Goal: Transaction & Acquisition: Purchase product/service

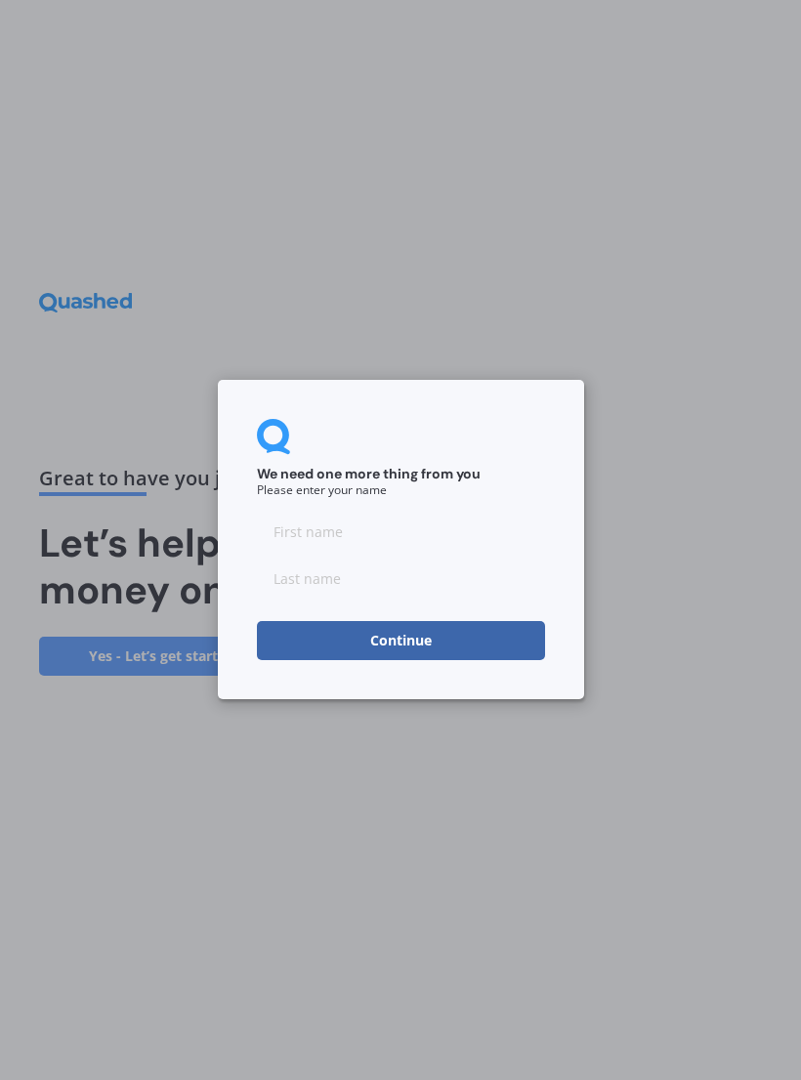
click at [312, 535] on input at bounding box center [401, 532] width 288 height 39
type input "Rearne"
click at [499, 577] on input at bounding box center [401, 579] width 288 height 39
type input "Kaka"
click at [508, 626] on button "Continue" at bounding box center [401, 641] width 288 height 39
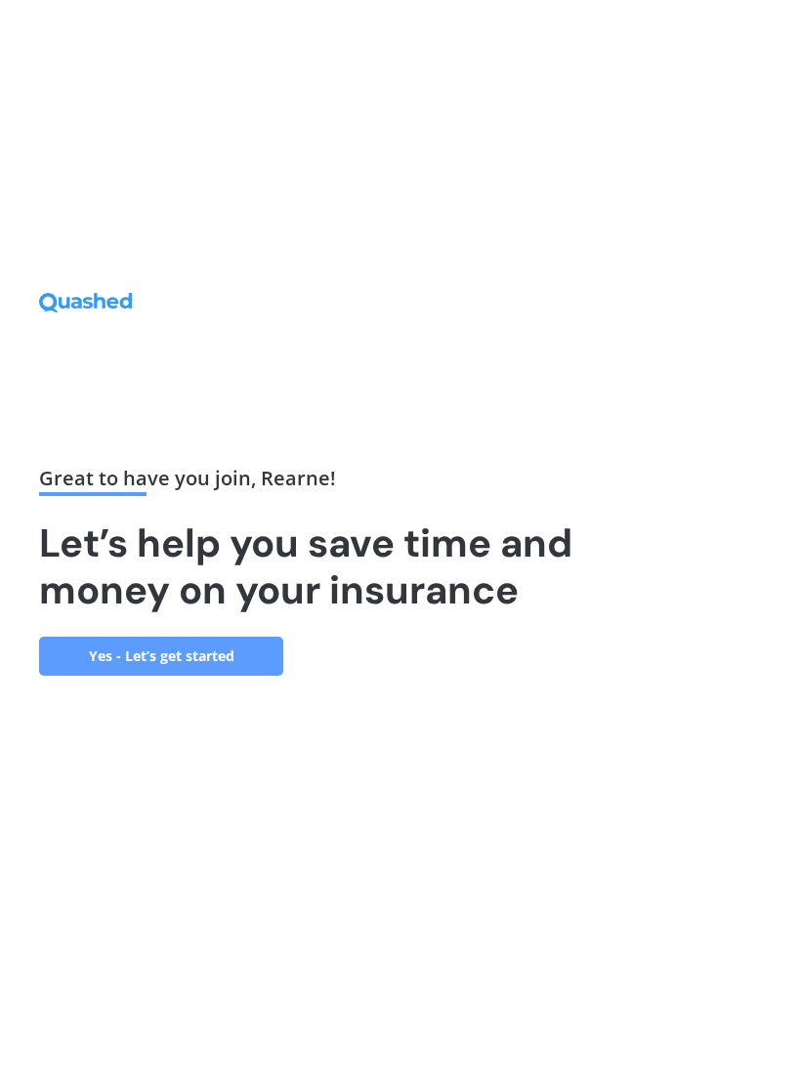
click at [245, 663] on link "Yes - Let’s get started" at bounding box center [161, 656] width 244 height 39
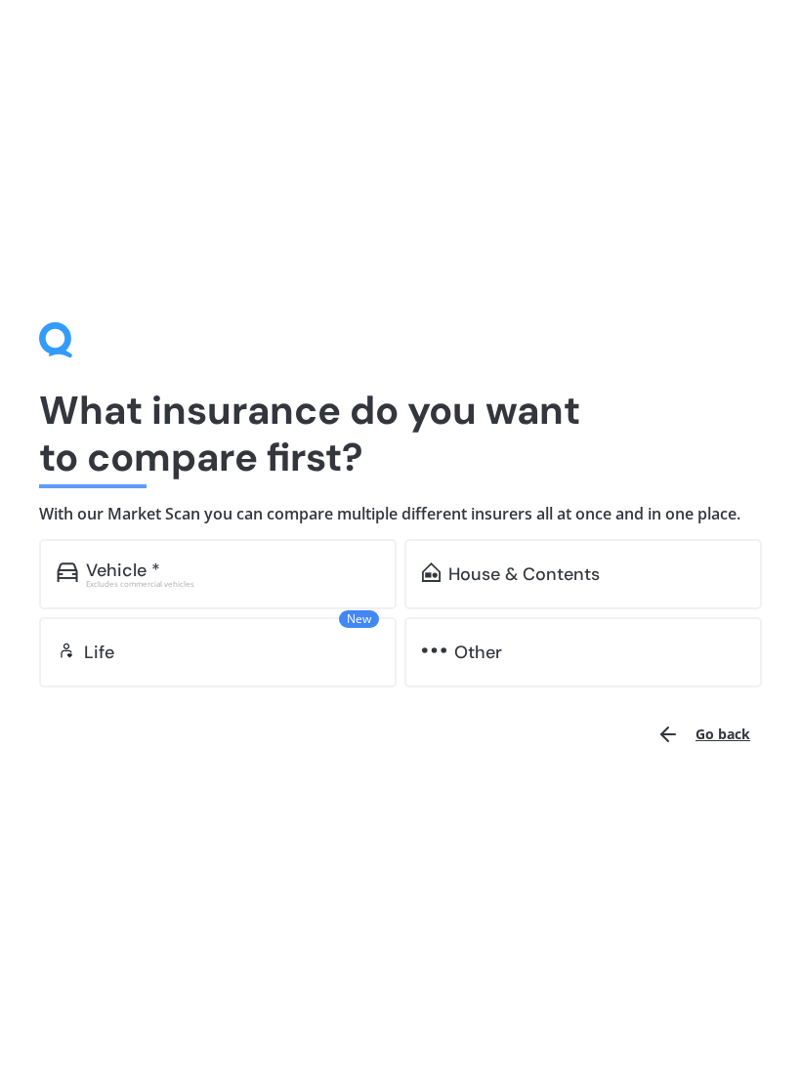
click at [344, 575] on div "Vehicle *" at bounding box center [232, 571] width 293 height 20
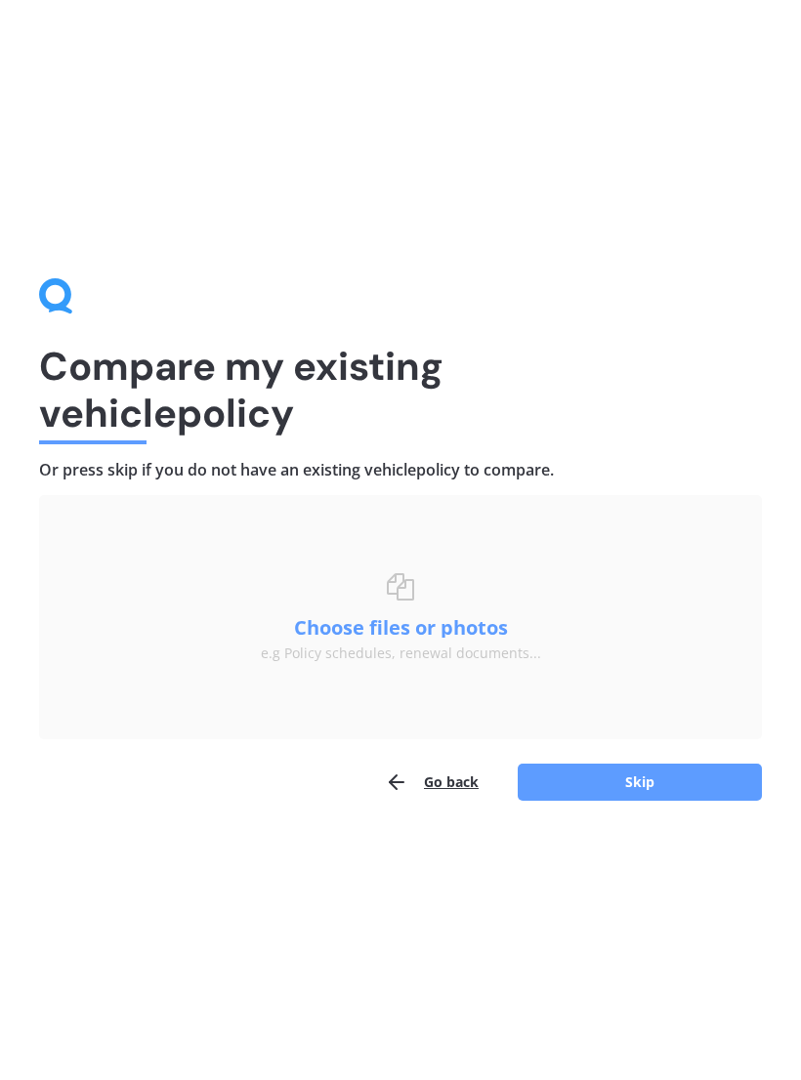
click at [666, 779] on button "Skip" at bounding box center [640, 782] width 244 height 37
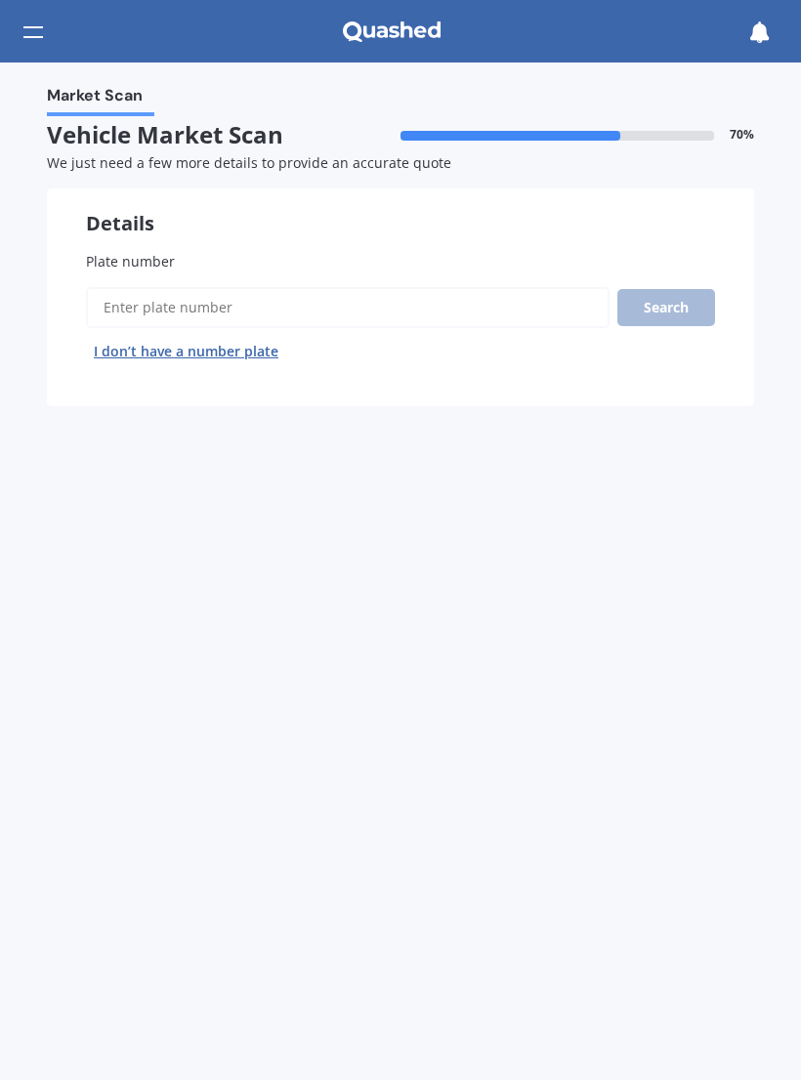
click at [139, 309] on input "Plate number" at bounding box center [348, 307] width 524 height 41
type input "Cwe659"
click at [655, 289] on button "Search" at bounding box center [666, 307] width 98 height 37
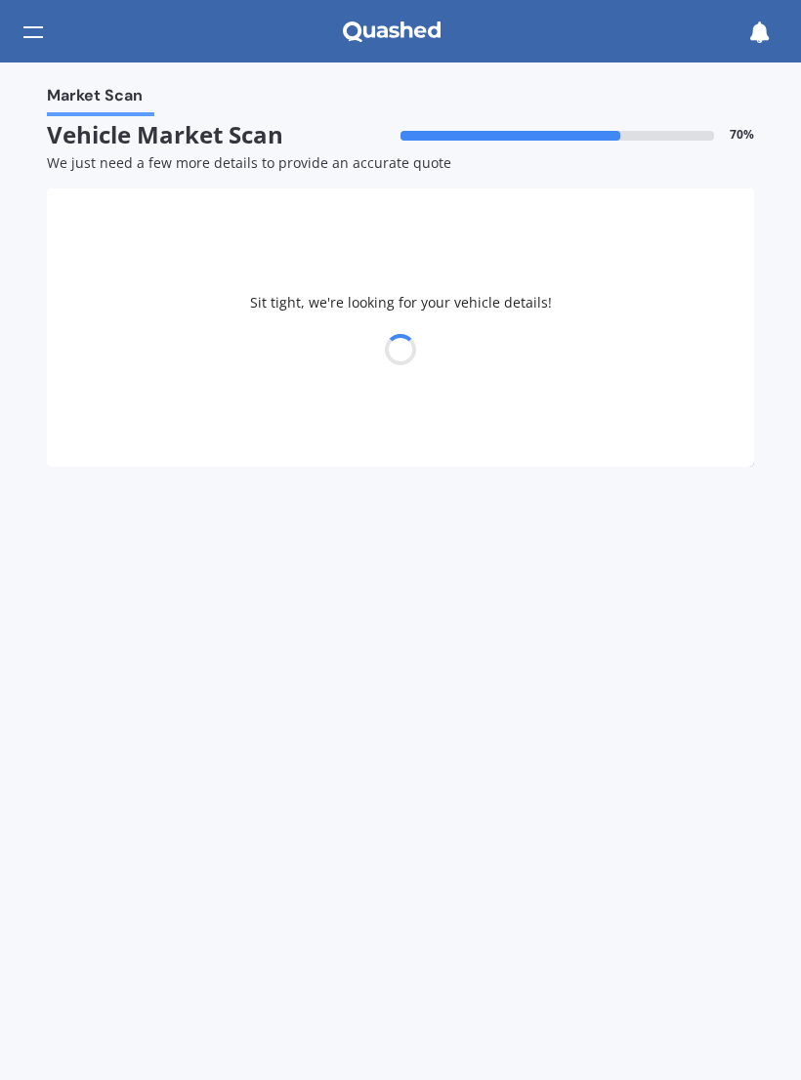
select select "TOYOTA"
select select "HILUX"
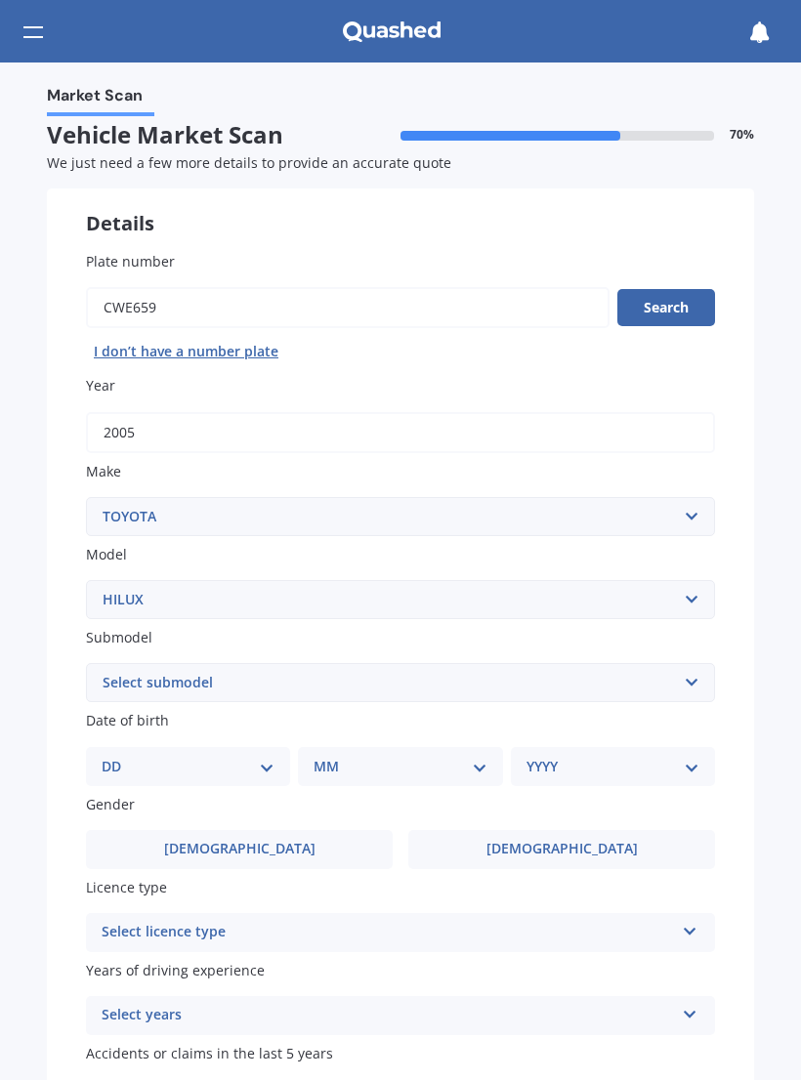
click at [139, 759] on select "DD 01 02 03 04 05 06 07 08 09 10 11 12 13 14 15 16 17 18 19 20 21 22 23 24 25 2…" at bounding box center [188, 766] width 173 height 21
select select "15"
click at [358, 756] on select "MM 01 02 03 04 05 06 07 08 09 10 11 12" at bounding box center [403, 766] width 165 height 21
select select "04"
click at [554, 747] on div "YYYY 2025 2024 2023 2022 2021 2020 2019 2018 2017 2016 2015 2014 2013 2012 2011…" at bounding box center [609, 766] width 196 height 39
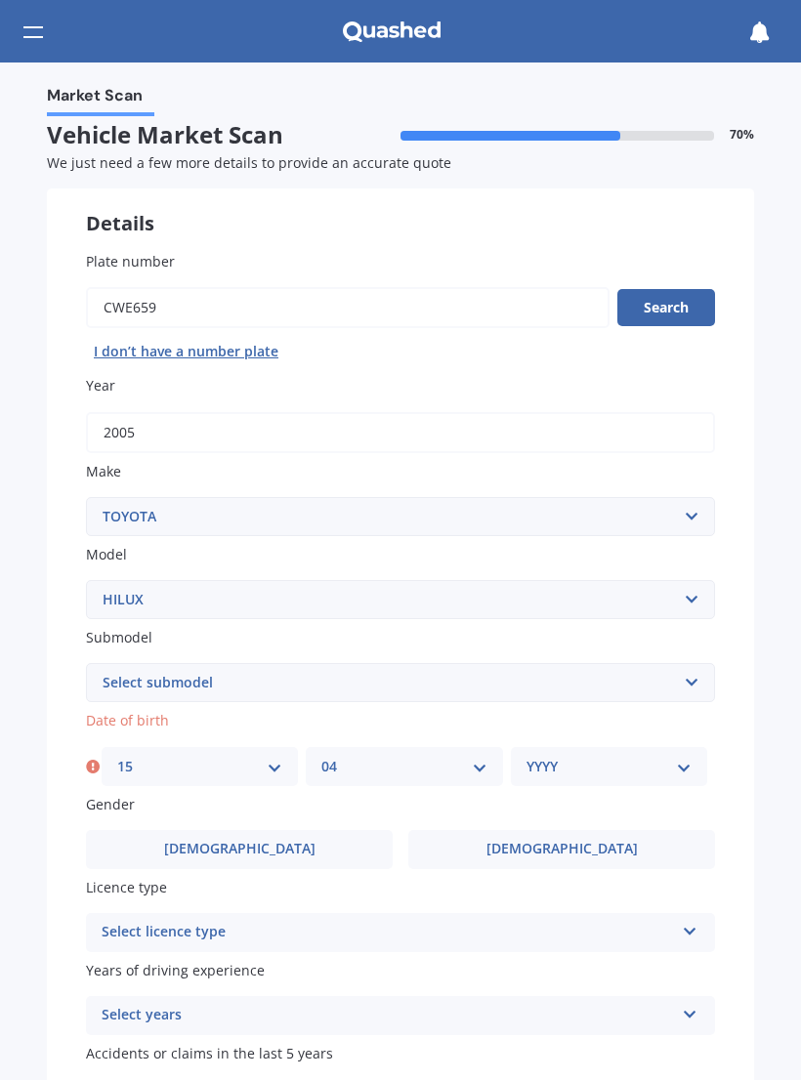
click at [537, 757] on select "YYYY 2025 2024 2023 2022 2021 2020 2019 2018 2017 2016 2015 2014 2013 2012 2011…" at bounding box center [608, 766] width 165 height 21
select select "1992"
click at [492, 830] on label "Female" at bounding box center [561, 849] width 307 height 39
click at [0, 0] on input "Female" at bounding box center [0, 0] width 0 height 0
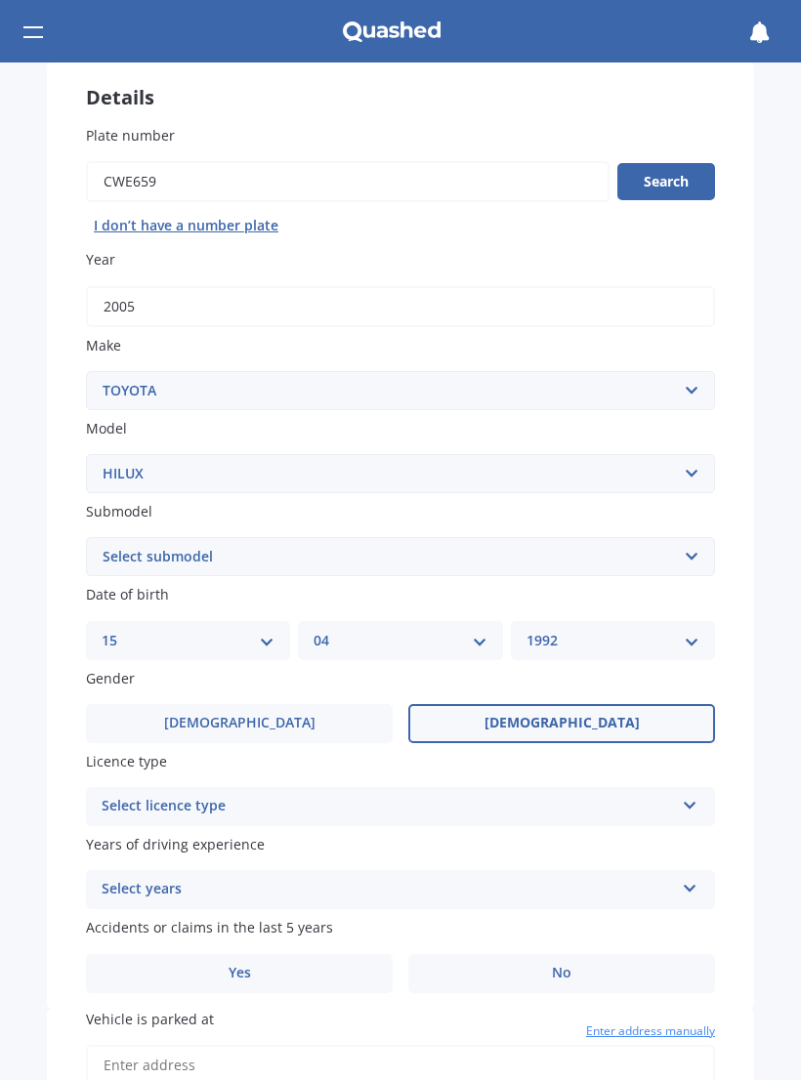
scroll to position [159, 0]
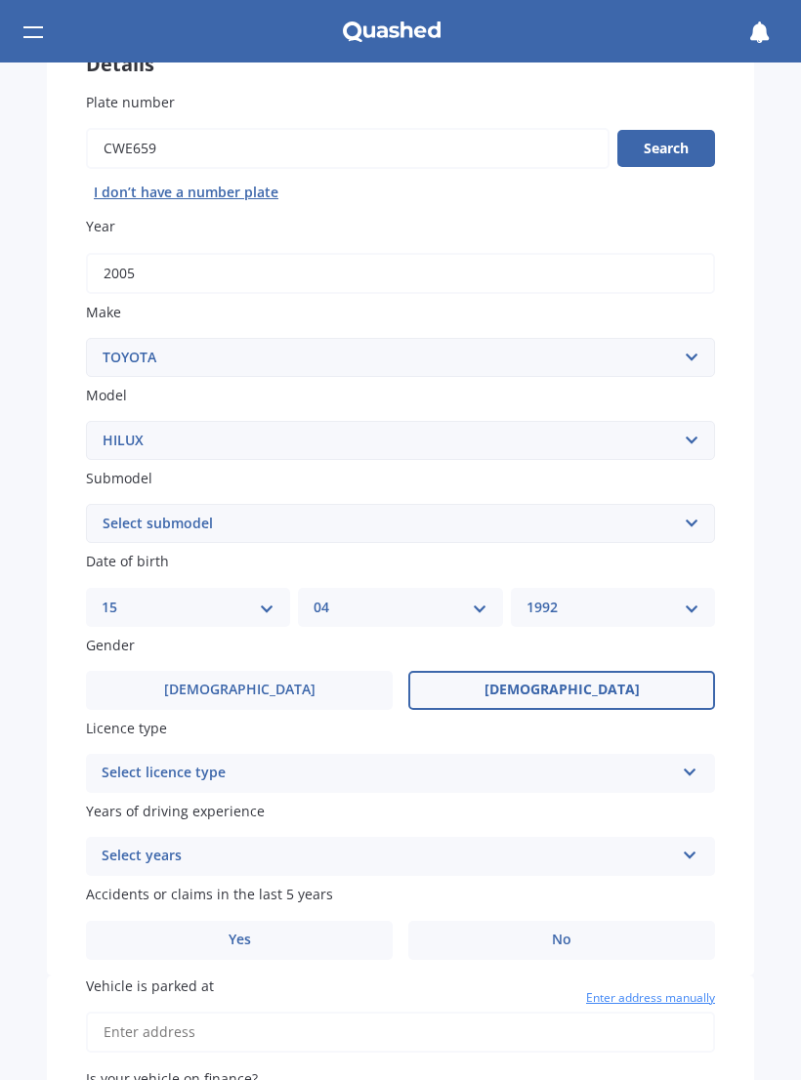
click at [135, 762] on div "Select licence type" at bounding box center [388, 773] width 572 height 23
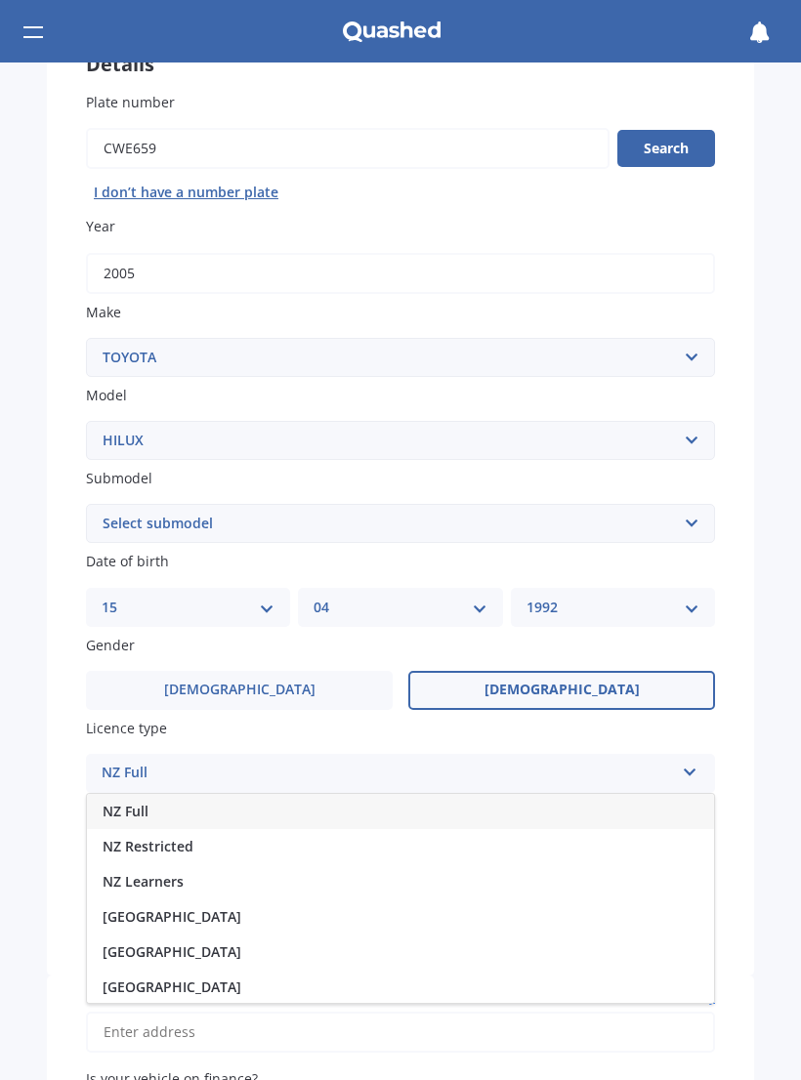
click at [137, 802] on span "NZ Full" at bounding box center [126, 811] width 46 height 19
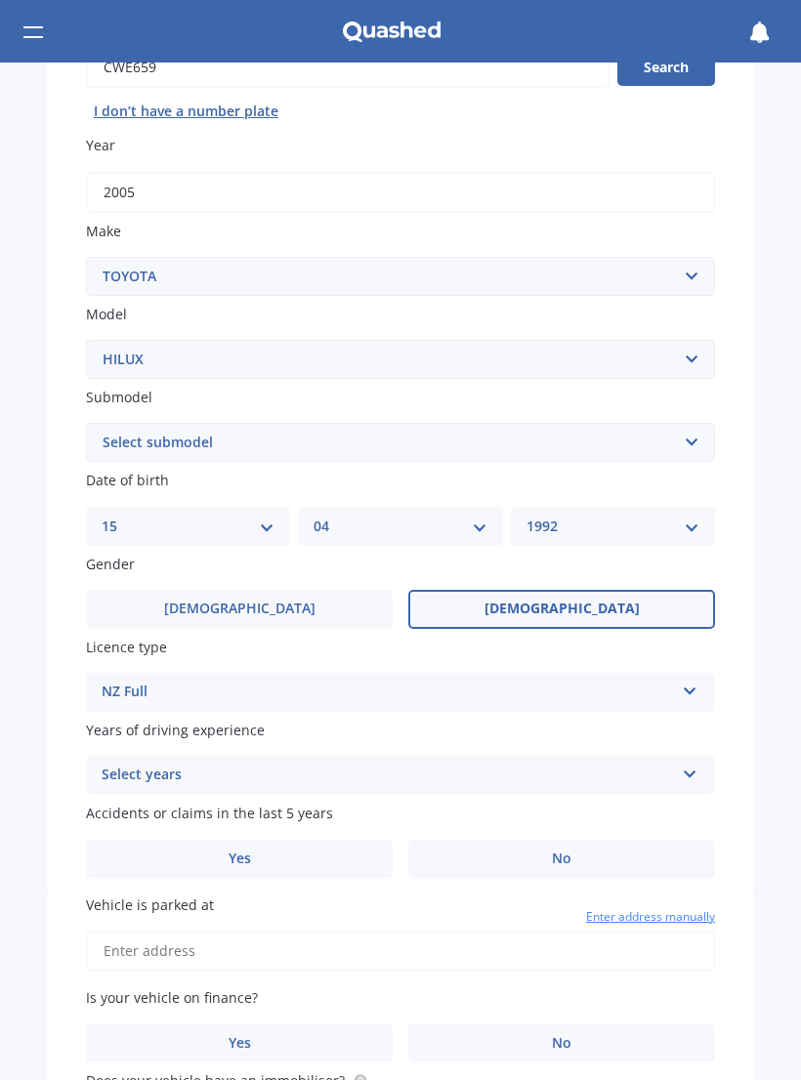
scroll to position [241, 0]
click at [129, 777] on div "Select years 5 or more years 4 years 3 years 2 years 1 year" at bounding box center [400, 774] width 629 height 39
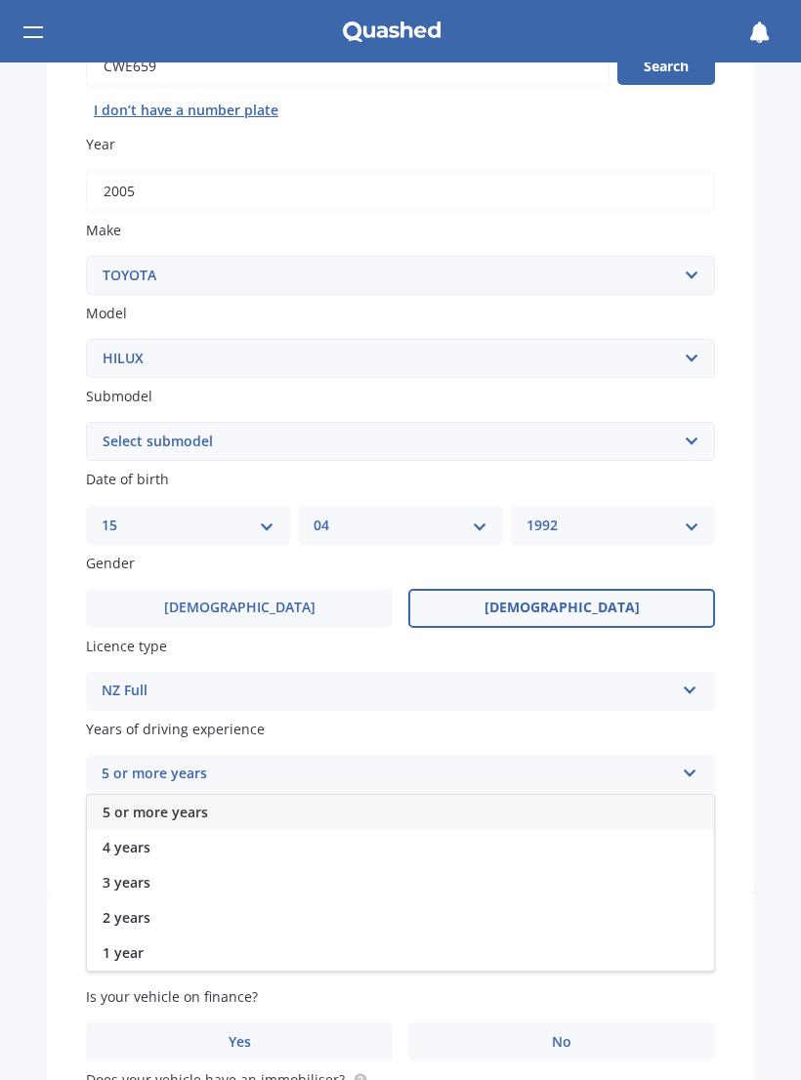
click at [129, 803] on span "5 or more years" at bounding box center [155, 812] width 105 height 19
click at [456, 841] on label "No" at bounding box center [561, 858] width 307 height 39
click at [0, 0] on input "No" at bounding box center [0, 0] width 0 height 0
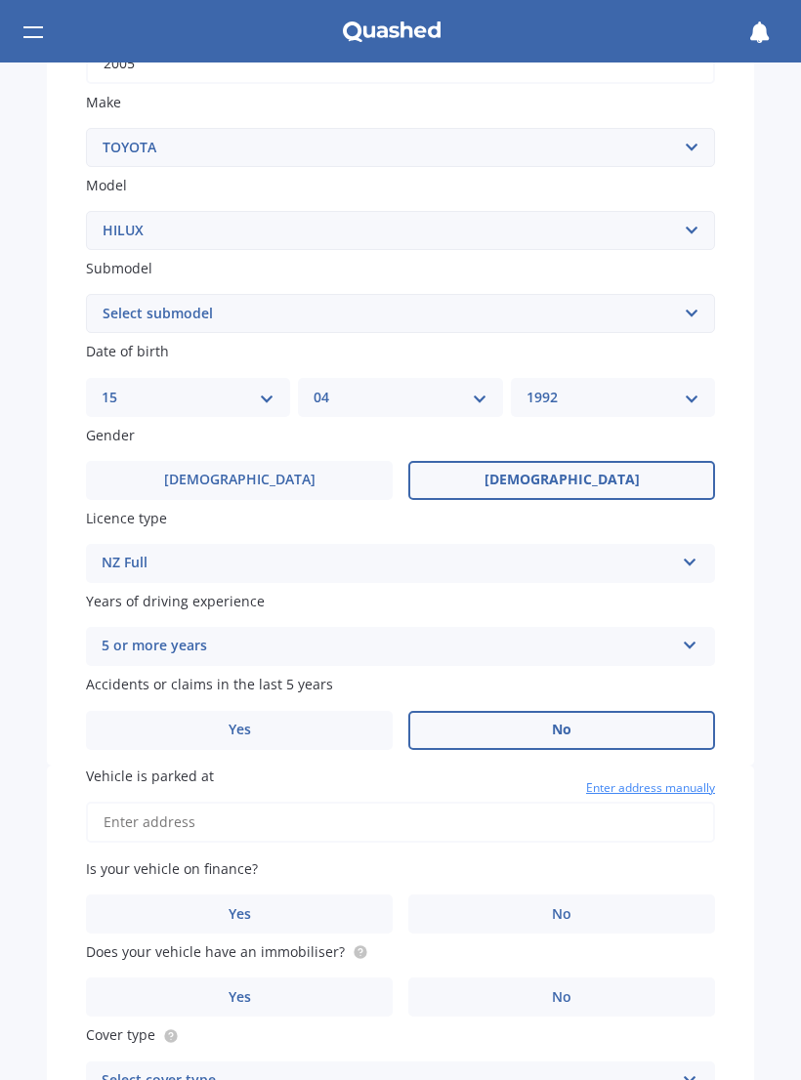
scroll to position [376, 0]
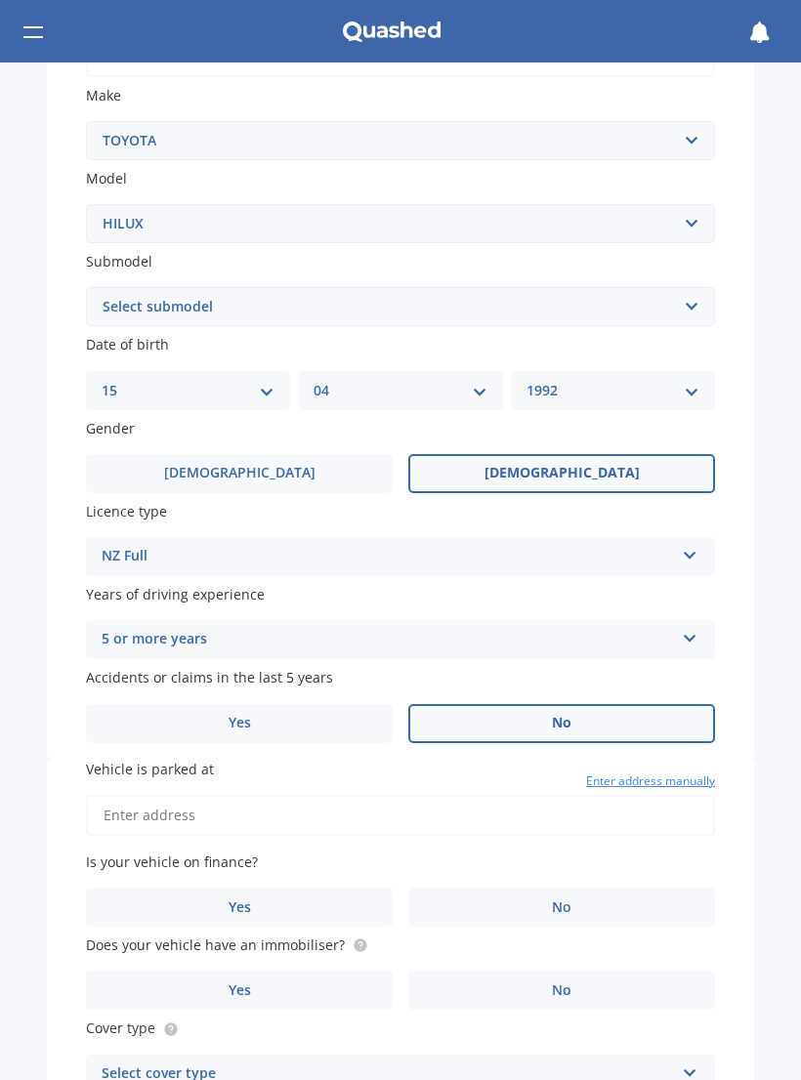
click at [142, 795] on input "Vehicle is parked at" at bounding box center [400, 815] width 629 height 41
type input "2296 State Highway 10, Mangōnui 0494"
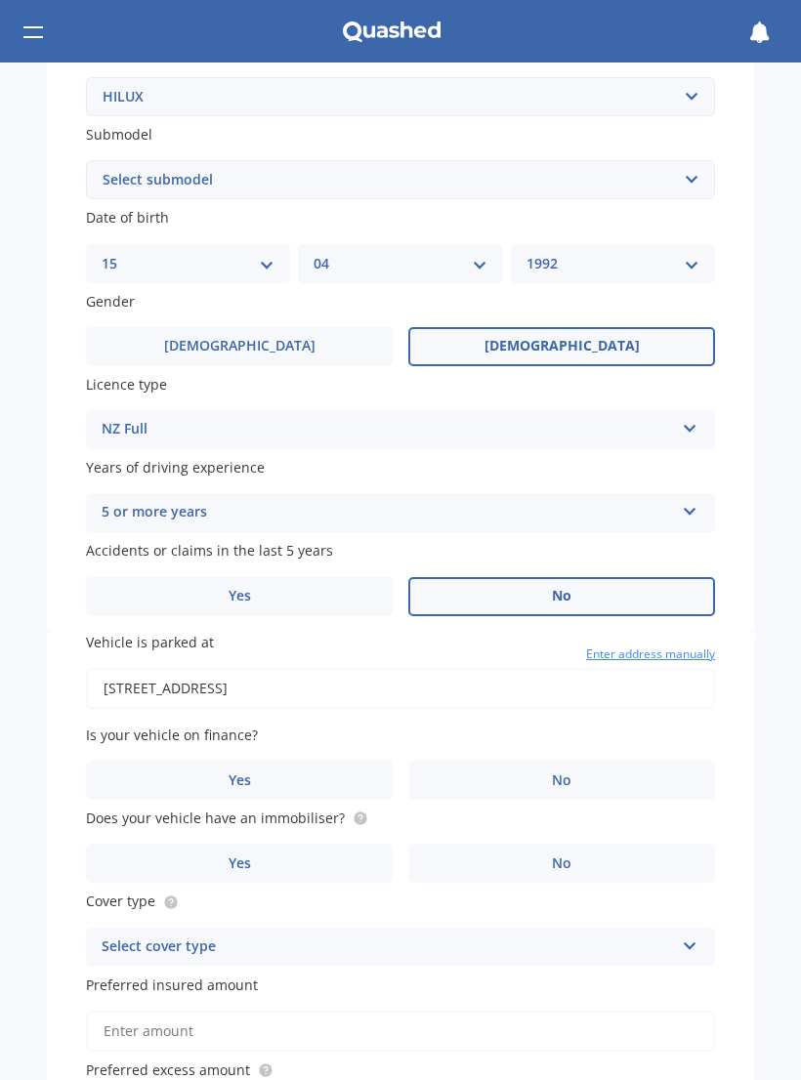
scroll to position [504, 0]
click at [166, 760] on label "Yes" at bounding box center [239, 779] width 307 height 39
click at [0, 0] on input "Yes" at bounding box center [0, 0] width 0 height 0
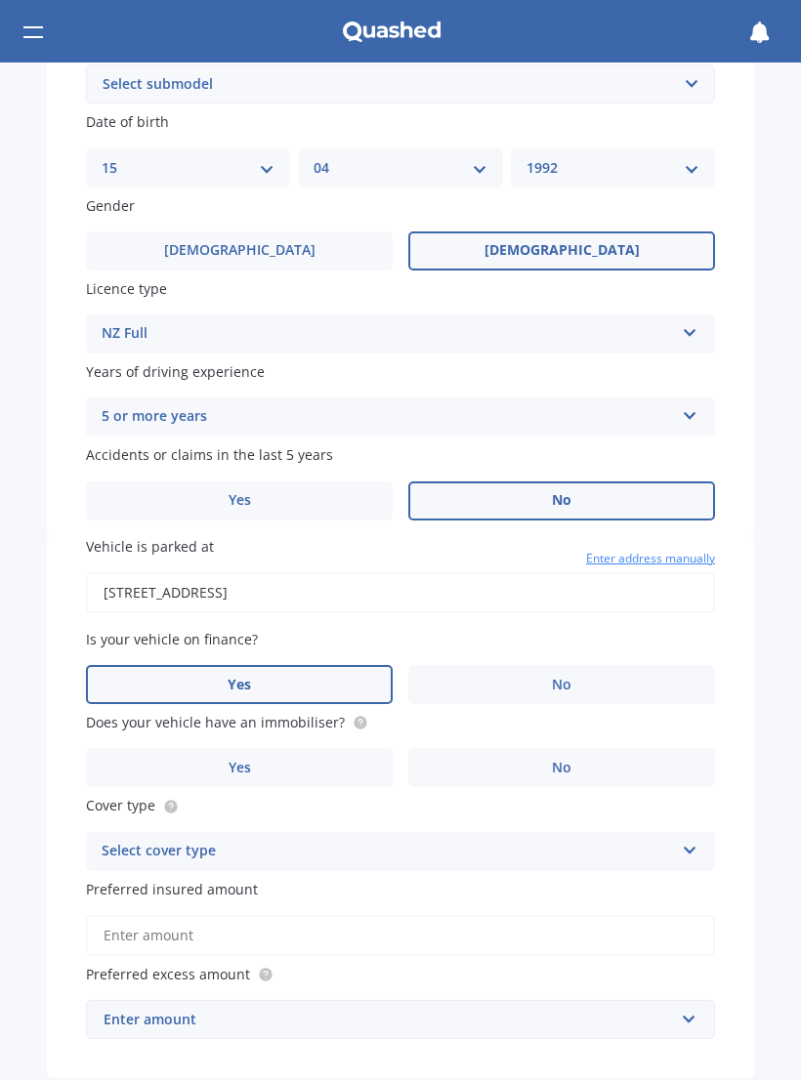
scroll to position [611, 0]
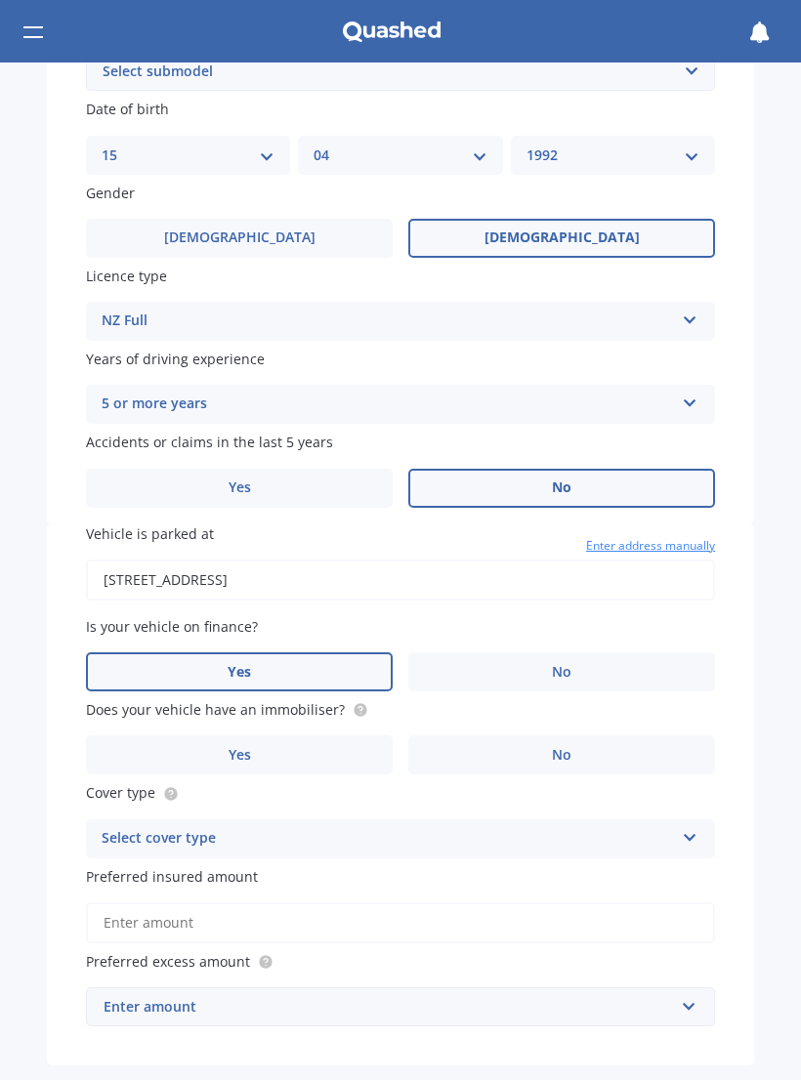
click at [434, 736] on label "No" at bounding box center [561, 755] width 307 height 39
click at [0, 0] on input "No" at bounding box center [0, 0] width 0 height 0
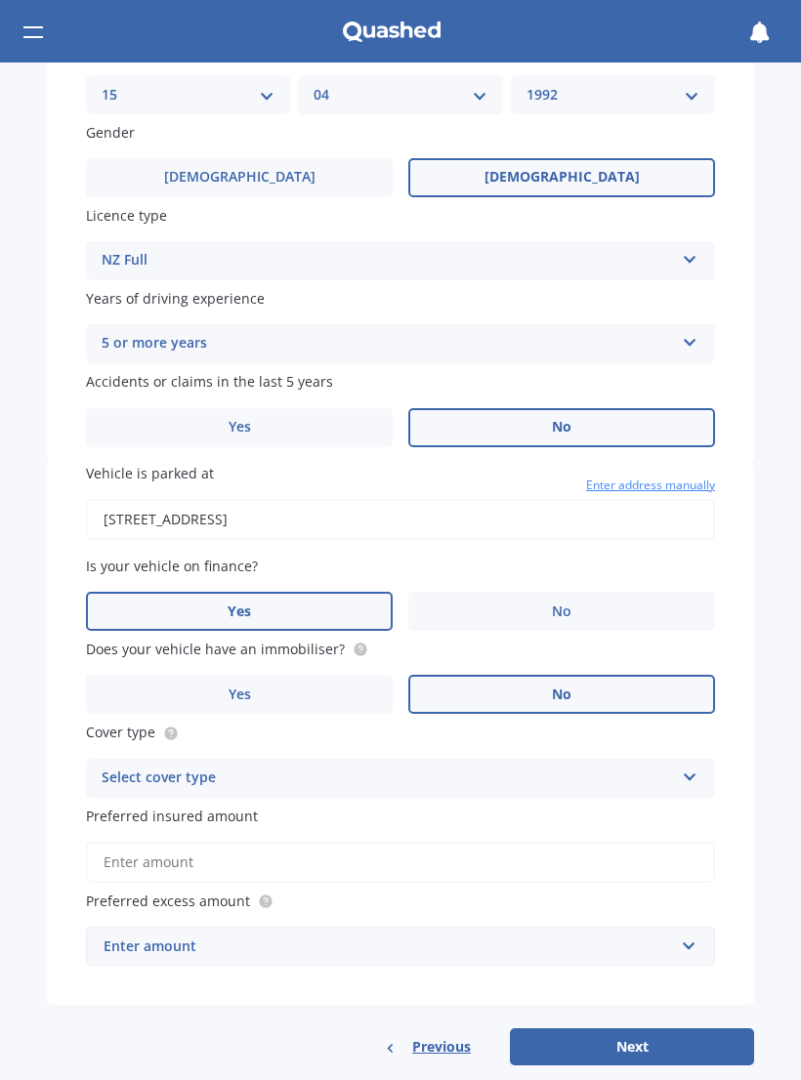
click at [114, 767] on div "Select cover type" at bounding box center [388, 778] width 572 height 23
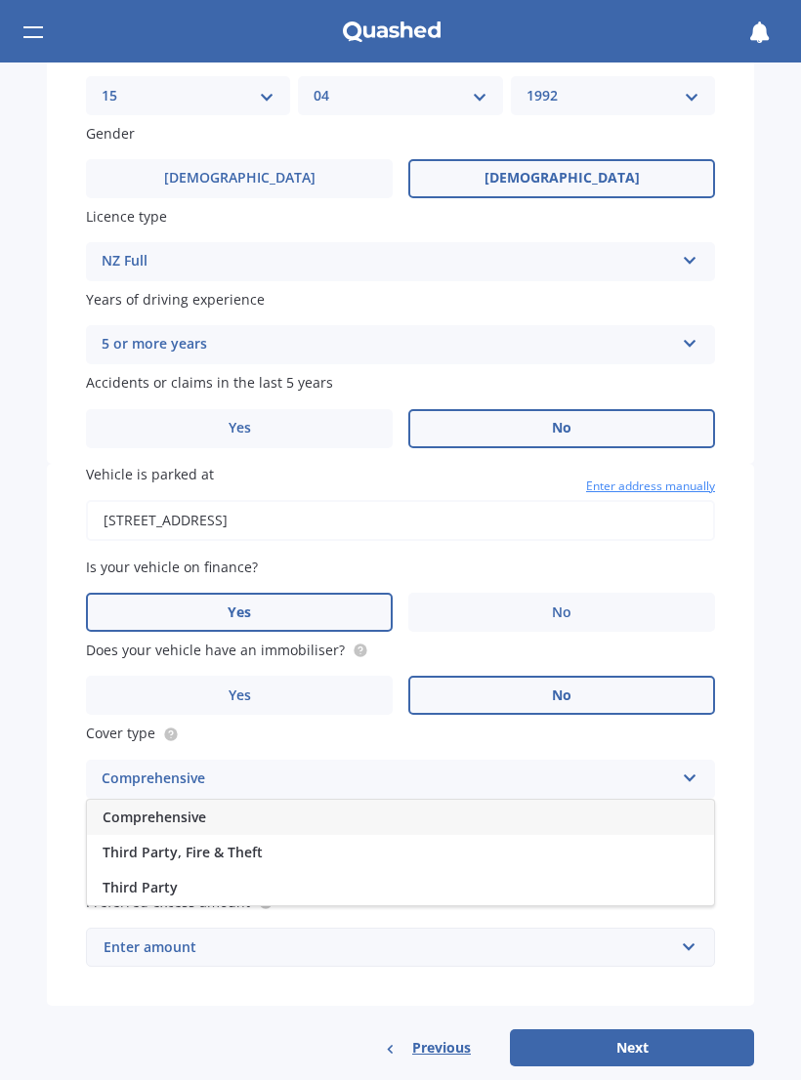
click at [129, 808] on span "Comprehensive" at bounding box center [155, 817] width 104 height 19
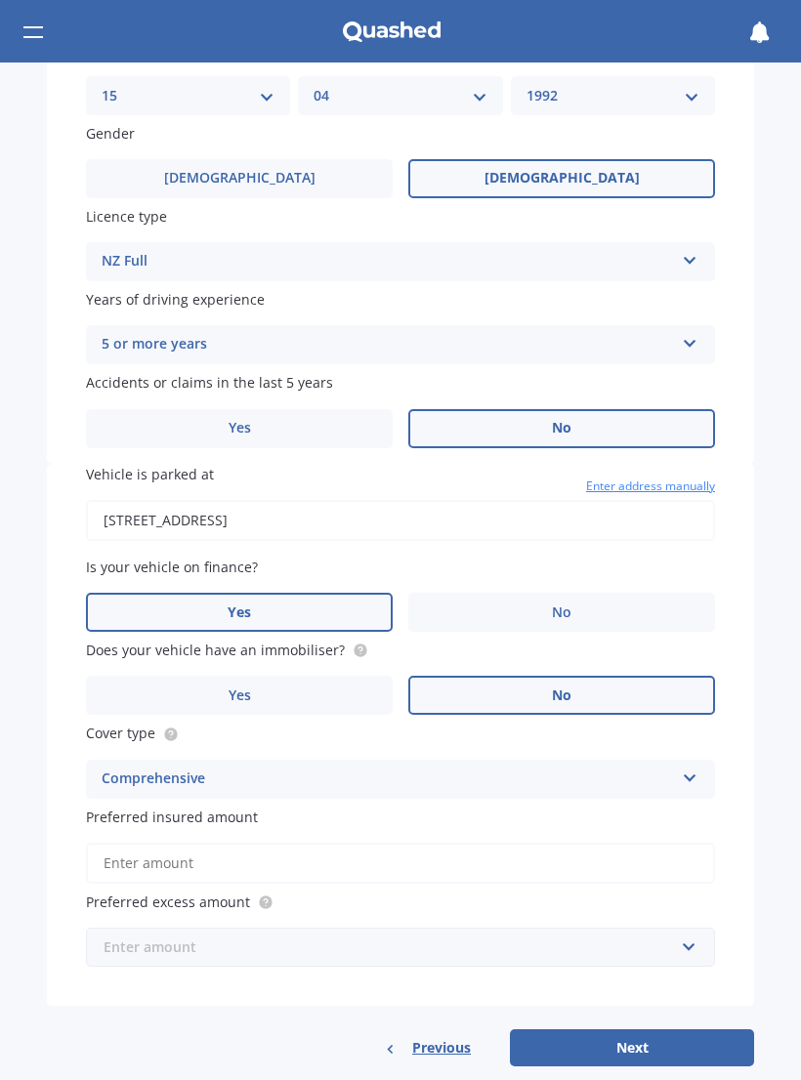
click at [141, 929] on input "text" at bounding box center [393, 947] width 611 height 37
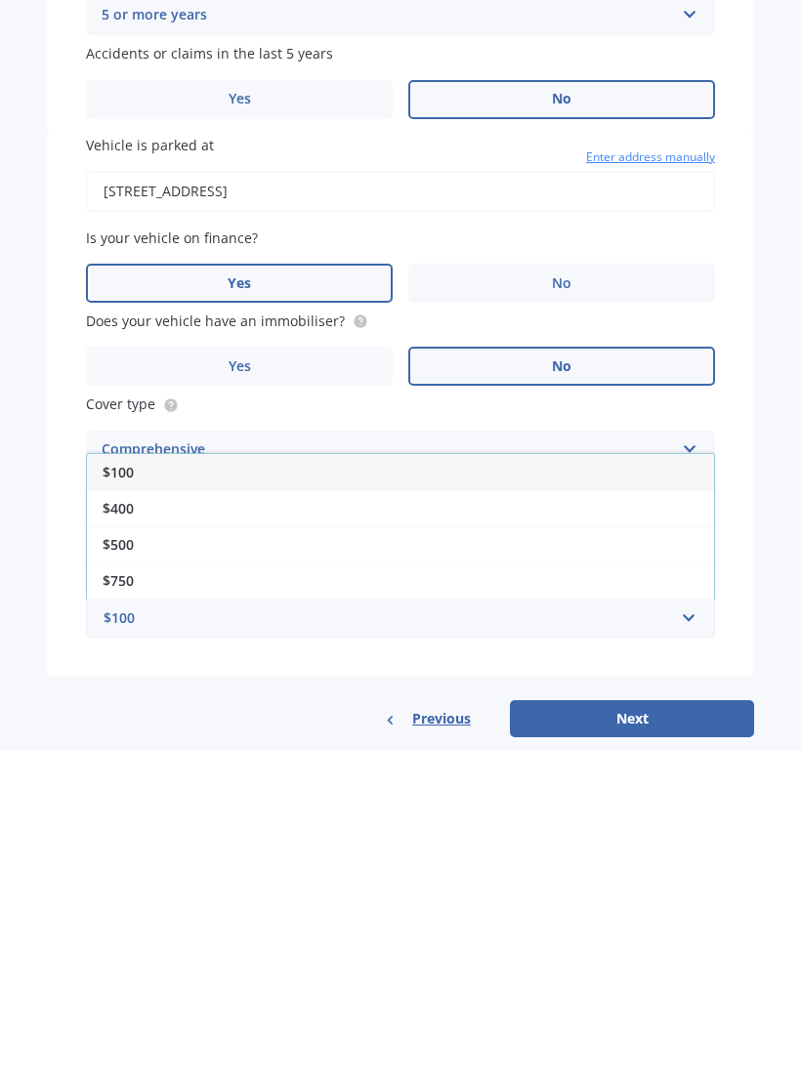
click at [116, 864] on span "$500" at bounding box center [118, 873] width 31 height 19
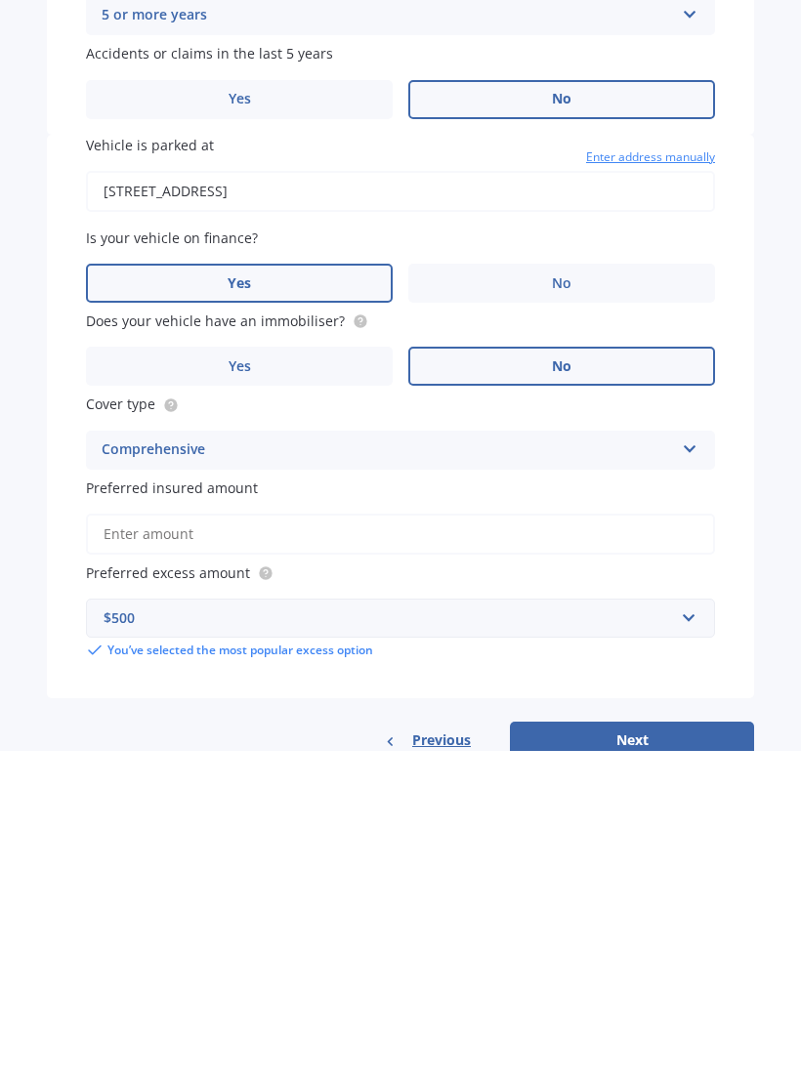
click at [672, 843] on input "Preferred insured amount" at bounding box center [400, 863] width 629 height 41
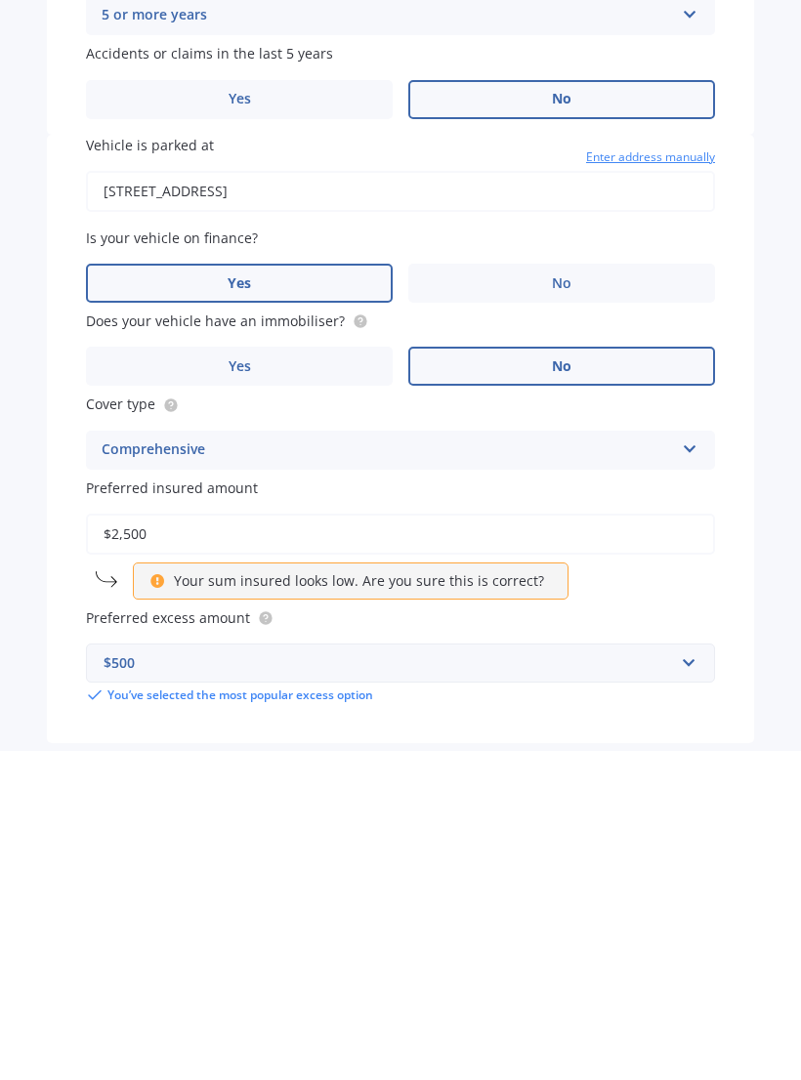
type input "$25,000"
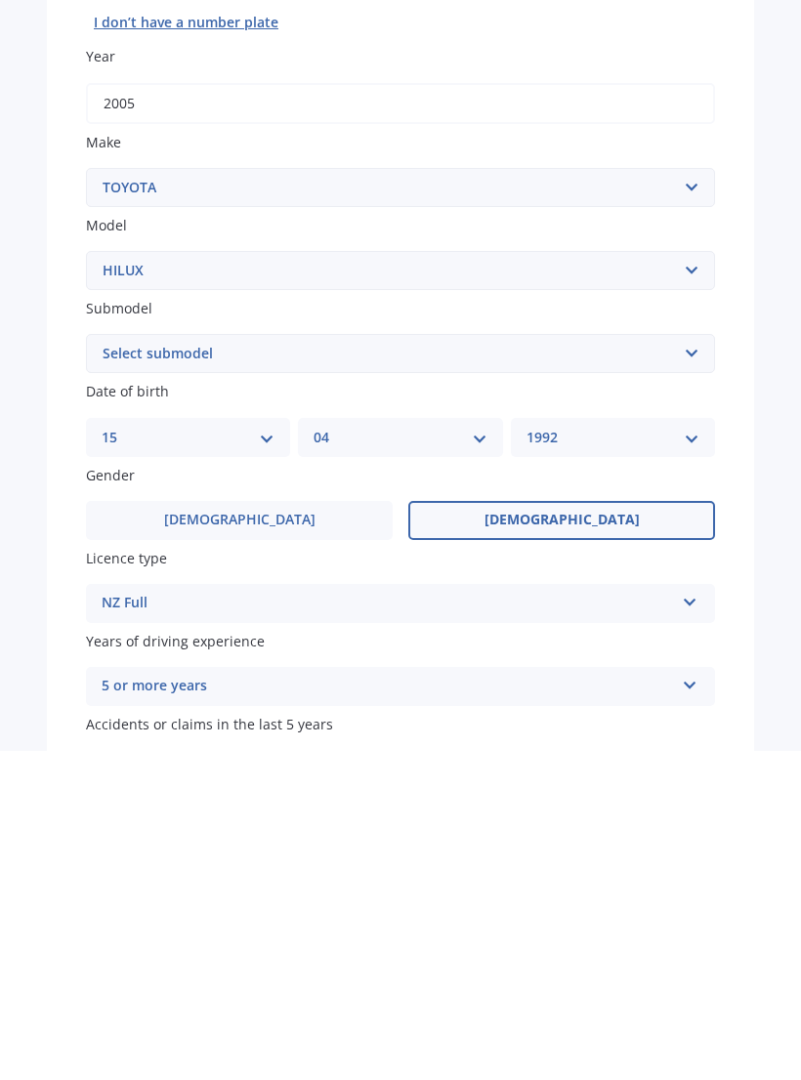
scroll to position [0, 0]
click at [699, 663] on select "Select submodel (All other) Diesel Diesel 4WD Petrol 4WD SR TD DC 2.8D/6AT/UT S…" at bounding box center [400, 682] width 629 height 39
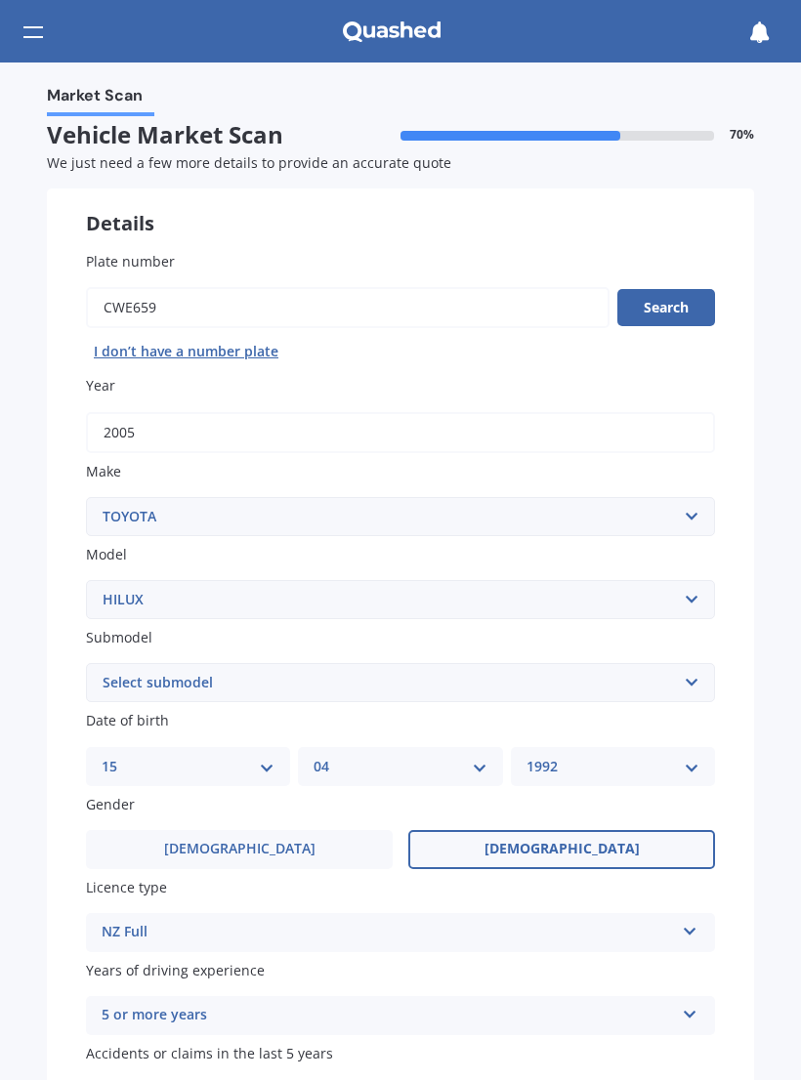
select select "DIESEL 4WD"
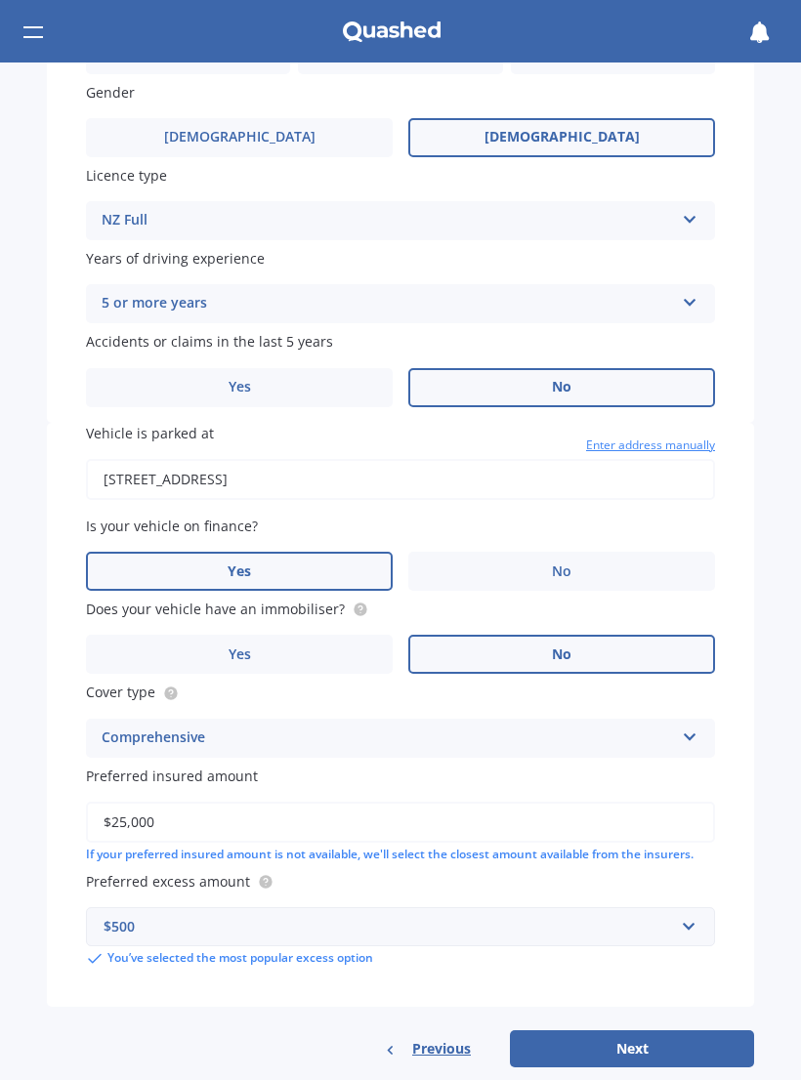
click at [664, 1031] on button "Next" at bounding box center [632, 1049] width 244 height 37
select select "15"
select select "04"
select select "1992"
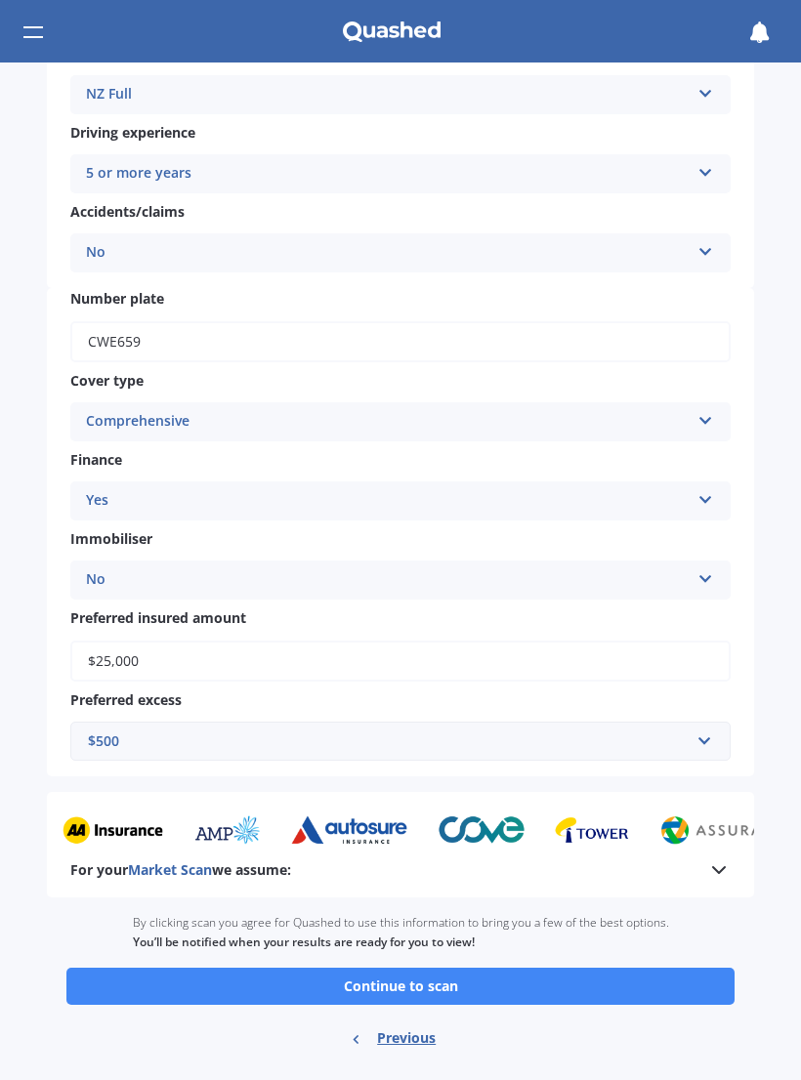
scroll to position [429, 0]
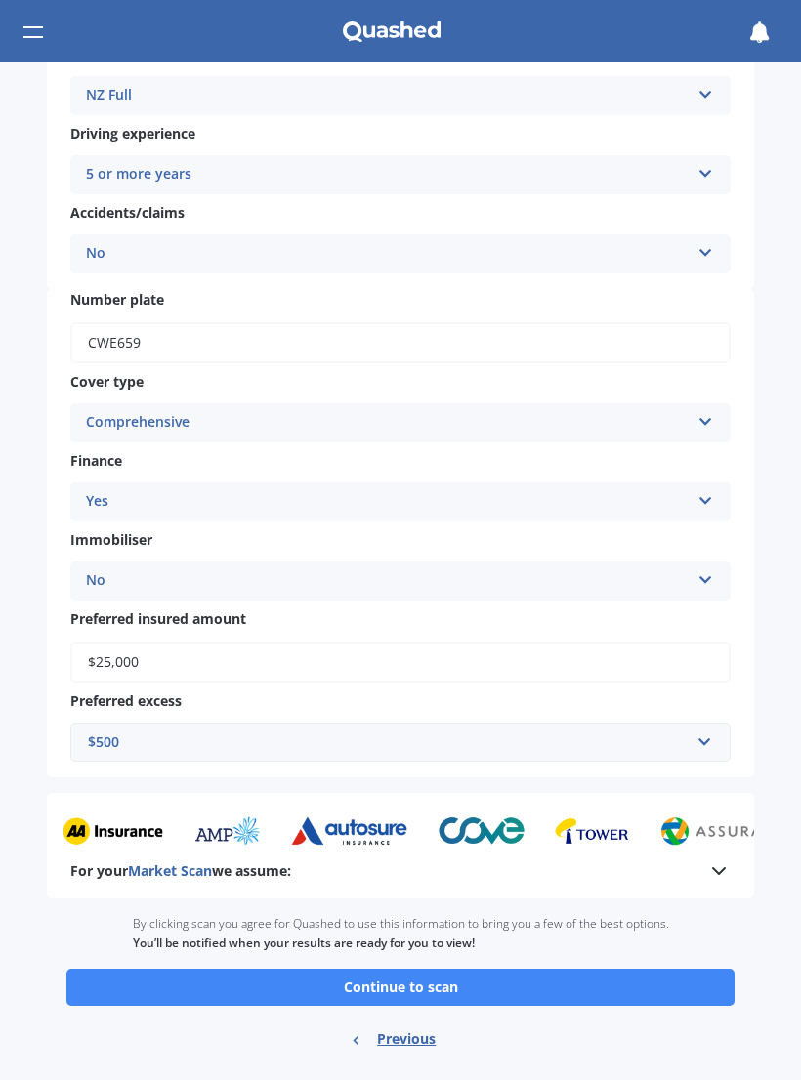
click at [602, 969] on button "Continue to scan" at bounding box center [400, 987] width 668 height 37
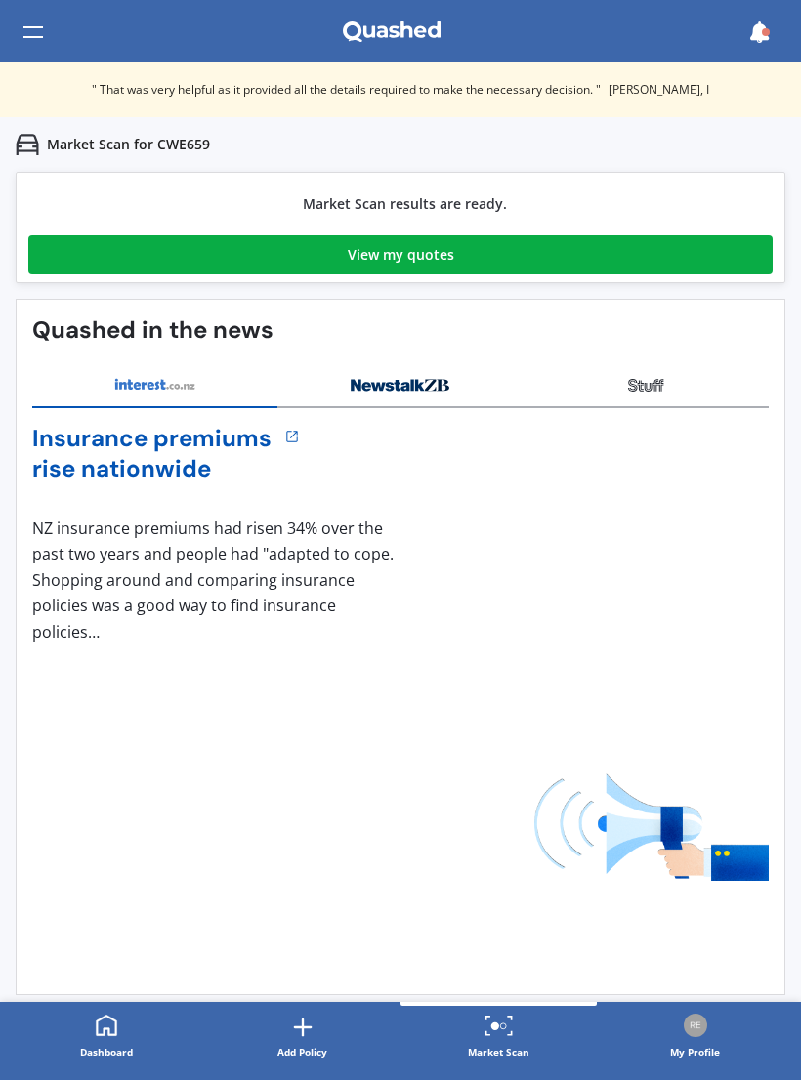
click at [93, 274] on link "View my quotes" at bounding box center [400, 254] width 744 height 39
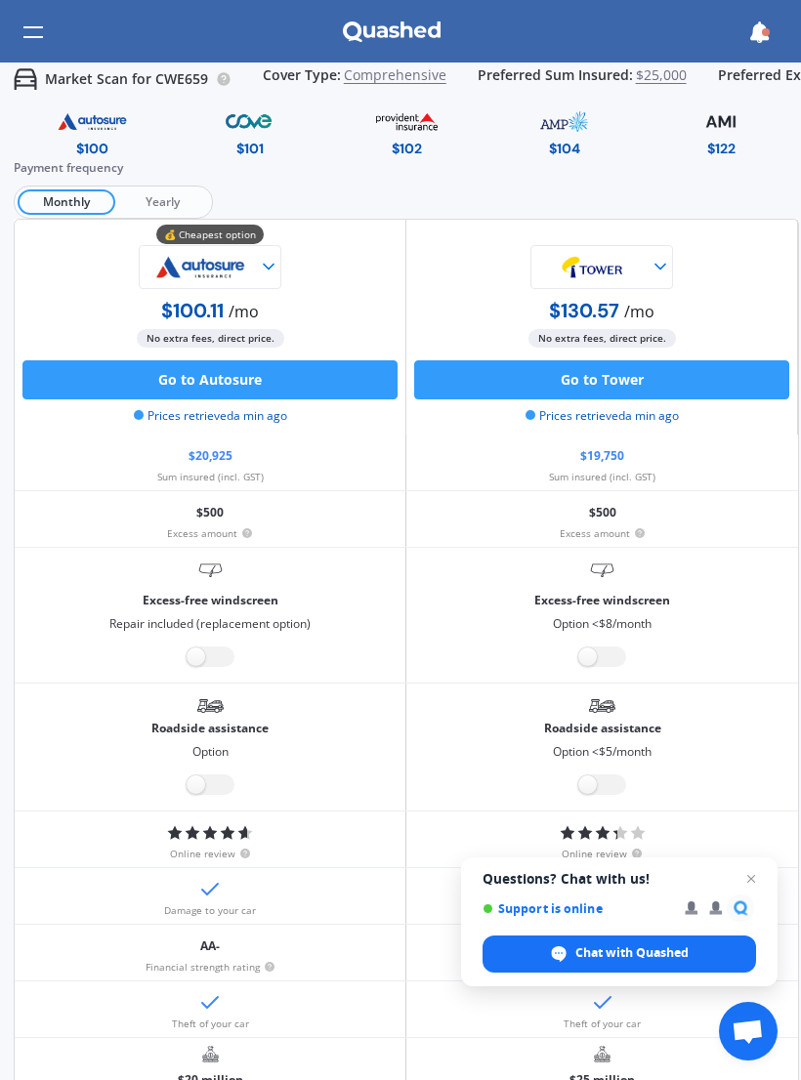
scroll to position [0, 2]
click at [211, 788] on label at bounding box center [211, 785] width 48 height 21
radio input "true"
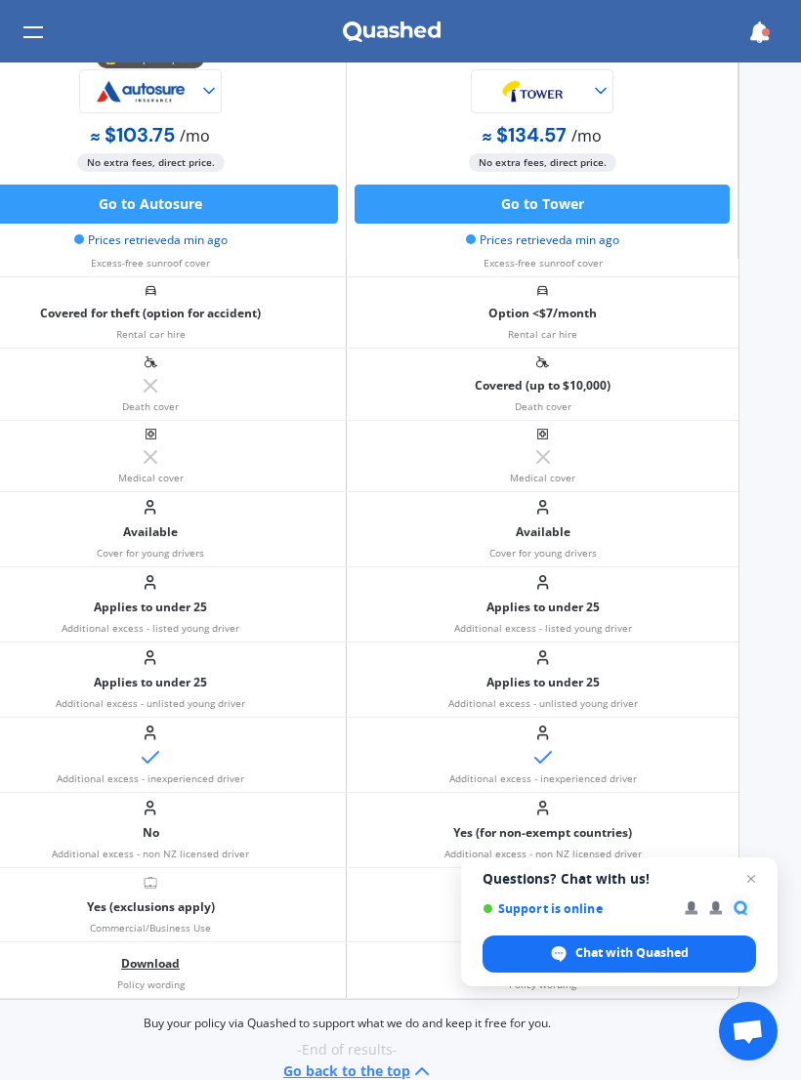
scroll to position [1671, 62]
click at [757, 872] on span "Close chat" at bounding box center [750, 878] width 23 height 23
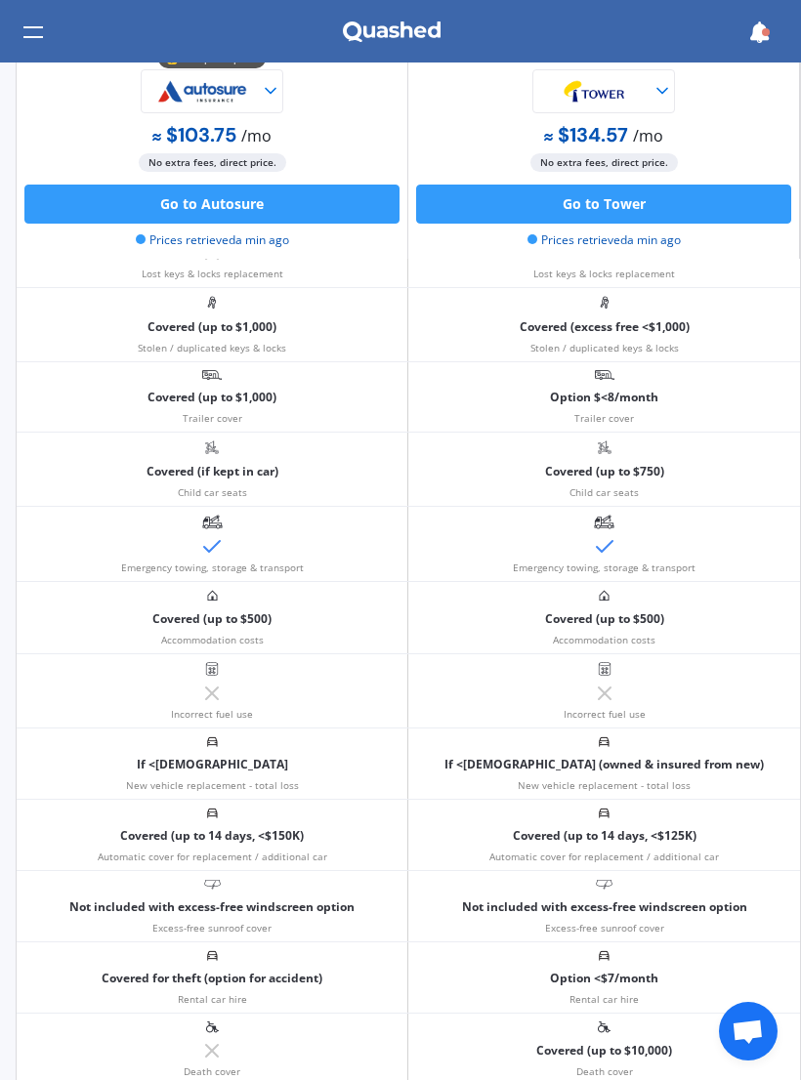
scroll to position [1006, 0]
click at [145, 189] on button "Go to Autosure" at bounding box center [211, 204] width 375 height 39
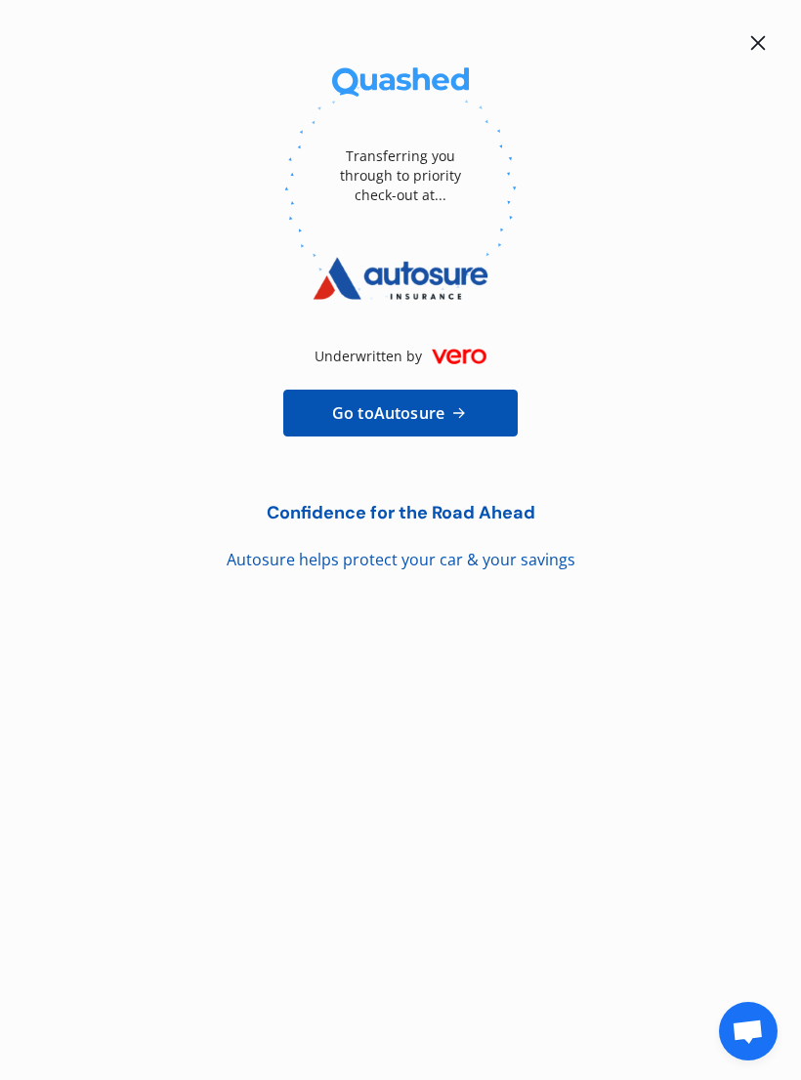
click at [372, 410] on span "Go to Autosure" at bounding box center [388, 412] width 112 height 23
